Goal: Task Accomplishment & Management: Use online tool/utility

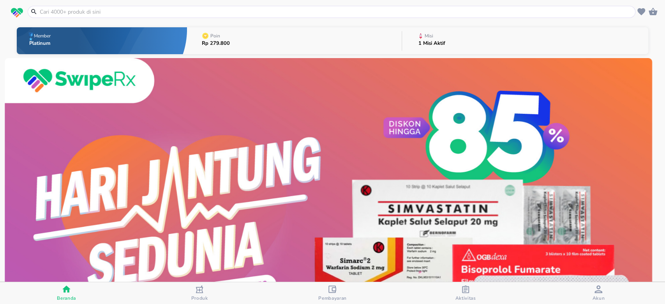
click at [444, 37] on button "Misi 1 Misi Aktif" at bounding box center [525, 40] width 246 height 31
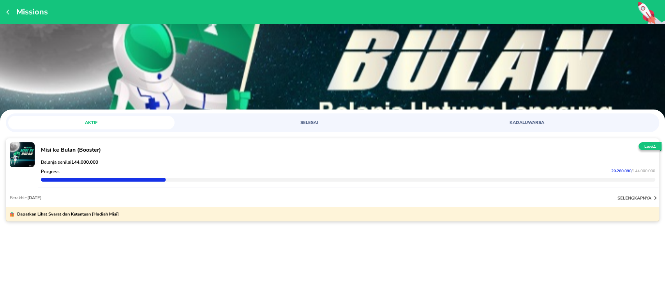
click at [140, 148] on p "Misi ke Bulan (Booster)" at bounding box center [348, 149] width 614 height 7
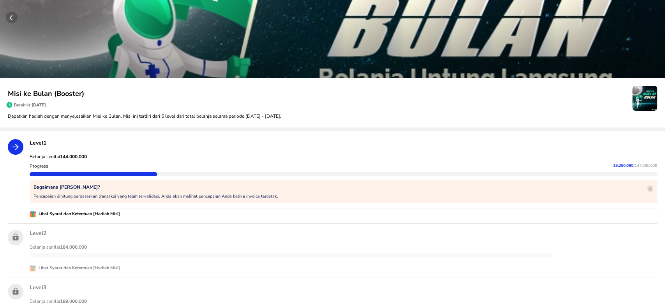
click at [613, 164] on span "29.260.090" at bounding box center [623, 165] width 20 height 5
copy p "29.260.090"
